Goal: Task Accomplishment & Management: Complete application form

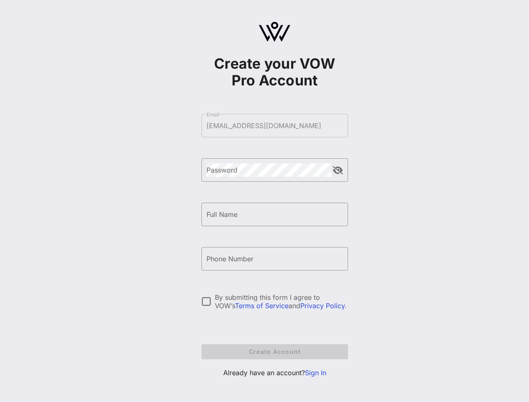
click at [275, 126] on form "​ Email [EMAIL_ADDRESS][DOMAIN_NAME] ​ Password ​ Full Name ​ Phone Number By s…" at bounding box center [274, 237] width 147 height 262
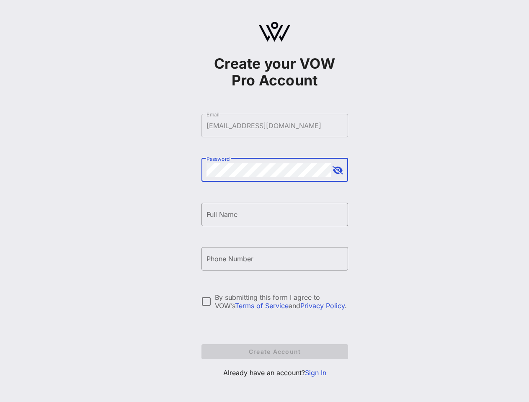
click at [337, 170] on button "append icon" at bounding box center [337, 170] width 10 height 8
click at [275, 214] on input "Full Name" at bounding box center [274, 214] width 136 height 13
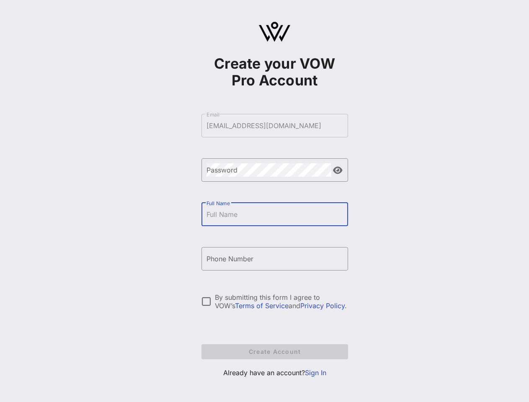
click at [275, 259] on input "Phone Number" at bounding box center [274, 258] width 136 height 13
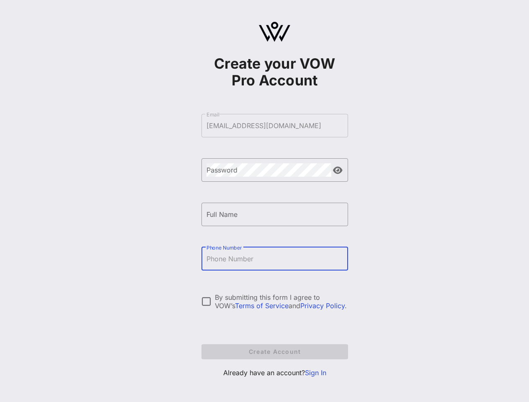
click at [275, 301] on div "By submitting this form I agree to VOW’s Terms of Service and Privacy Policy ." at bounding box center [281, 301] width 133 height 17
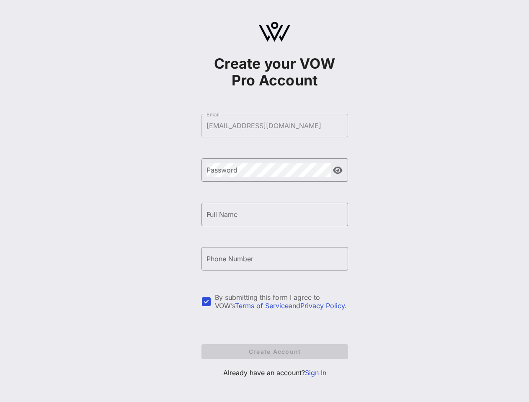
click at [206, 301] on div at bounding box center [206, 301] width 14 height 14
click at [281, 301] on div "By submitting this form I agree to VOW’s Terms of Service and Privacy Policy ." at bounding box center [281, 301] width 133 height 17
click at [275, 352] on form "​ Email [EMAIL_ADDRESS][DOMAIN_NAME] ​ Password ​ Full Name ​ Phone Number By s…" at bounding box center [274, 237] width 147 height 262
